Goal: Task Accomplishment & Management: Manage account settings

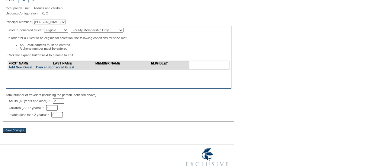
scroll to position [120, 0]
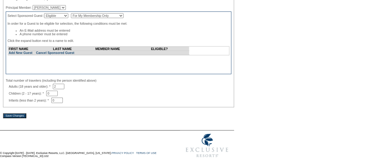
click at [95, 13] on select "For My Membership Only For All Members In Membership" at bounding box center [97, 15] width 53 height 5
select select "For All Members In Membership"
click at [79, 13] on select "For My Membership Only For All Members In Membership" at bounding box center [97, 15] width 53 height 5
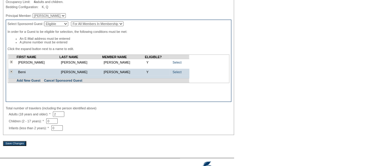
scroll to position [108, 0]
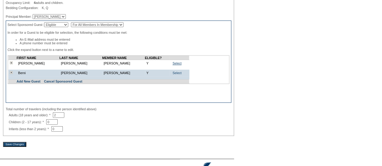
click at [172, 65] on link "Select" at bounding box center [176, 64] width 9 height 4
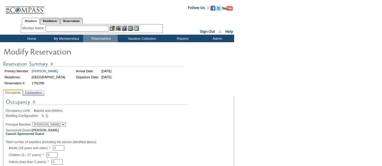
scroll to position [64, 0]
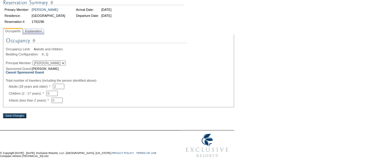
click at [22, 115] on input "Save Changes" at bounding box center [14, 115] width 23 height 5
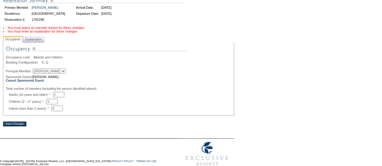
scroll to position [0, 0]
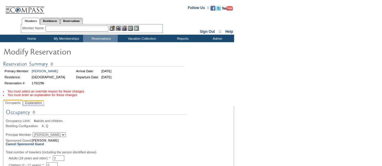
click at [42, 105] on span "Explanation" at bounding box center [33, 103] width 19 height 6
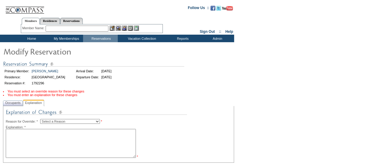
scroll to position [57, 0]
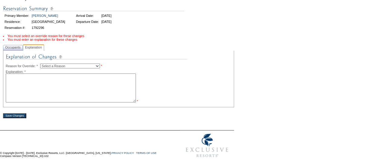
click at [58, 64] on select "Select a Reason Creating Continuous Stay Days Rebooked After Cancellation Editi…" at bounding box center [70, 66] width 60 height 5
select select "1045"
click at [45, 64] on select "Select a Reason Creating Continuous Stay Days Rebooked After Cancellation Editi…" at bounding box center [70, 66] width 60 height 5
click at [44, 89] on textarea at bounding box center [71, 88] width 130 height 29
type textarea "KF"
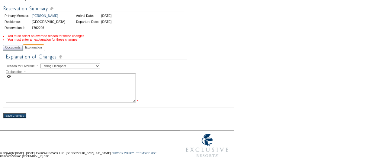
scroll to position [46, 0]
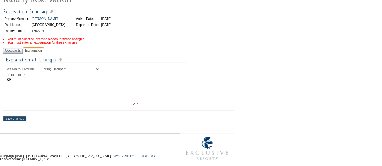
click at [21, 117] on input "Save Changes" at bounding box center [14, 119] width 23 height 5
